Goal: Information Seeking & Learning: Learn about a topic

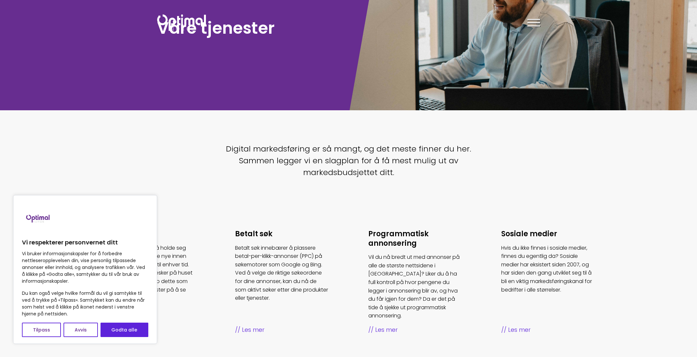
scroll to position [65, 0]
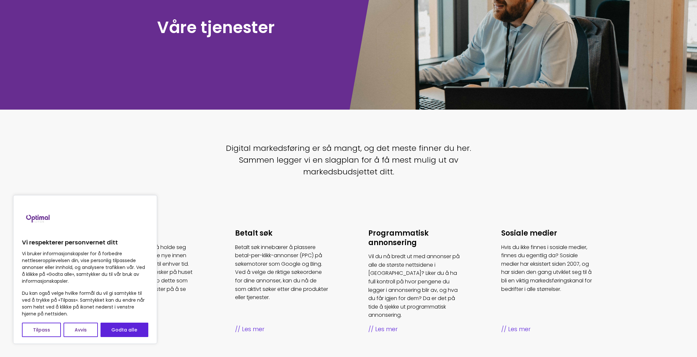
drag, startPoint x: 140, startPoint y: 329, endPoint x: 159, endPoint y: 323, distance: 19.2
click at [140, 329] on button "Godta alle" at bounding box center [124, 330] width 48 height 14
checkbox input "true"
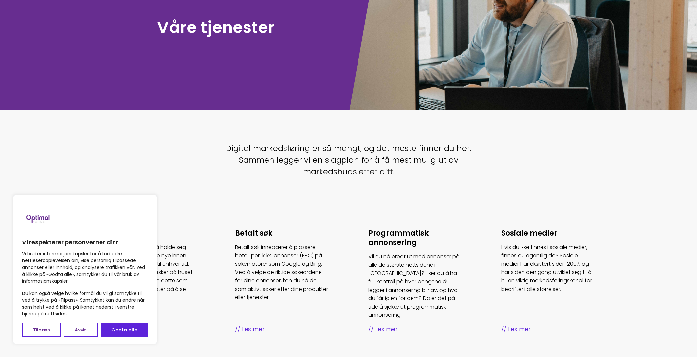
checkbox input "true"
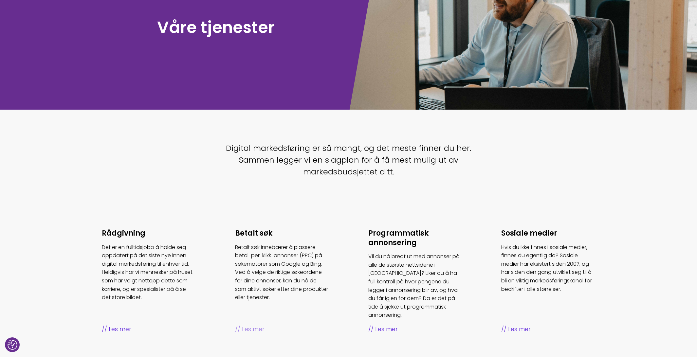
click at [259, 325] on span "Les mer" at bounding box center [282, 329] width 94 height 9
